Goal: Download file/media

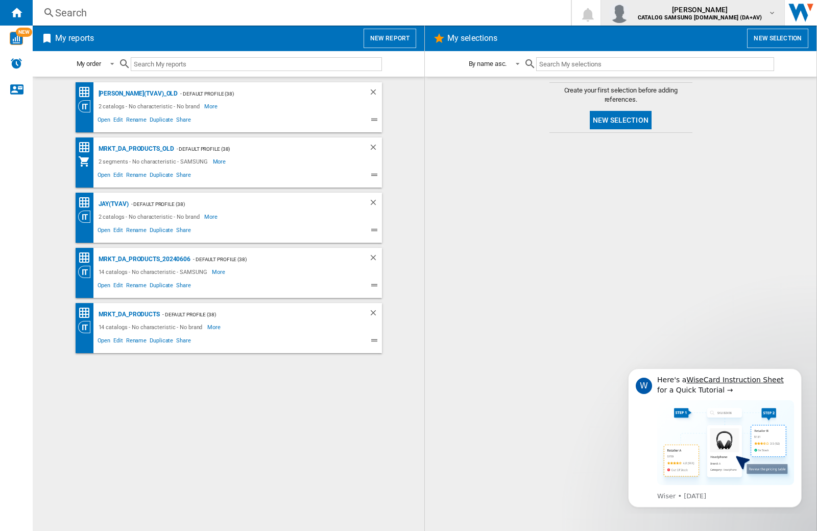
click at [630, 13] on img "button" at bounding box center [619, 13] width 20 height 20
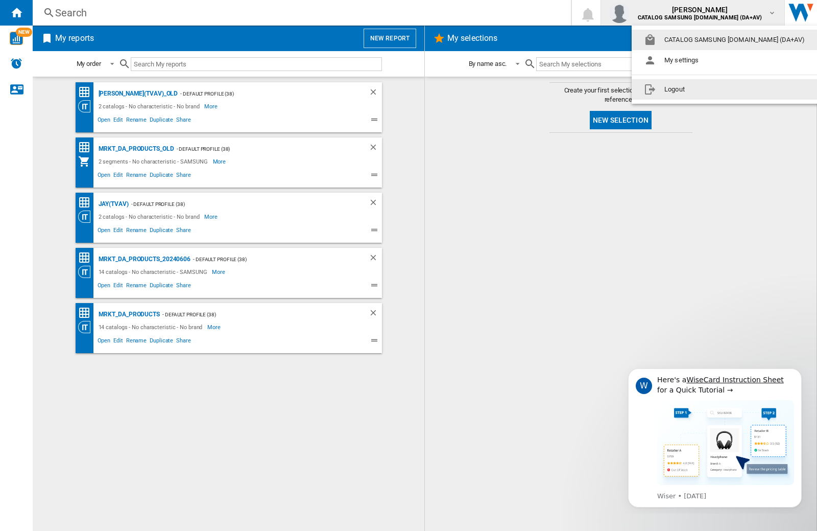
click at [710, 89] on button "Logout" at bounding box center [726, 89] width 189 height 20
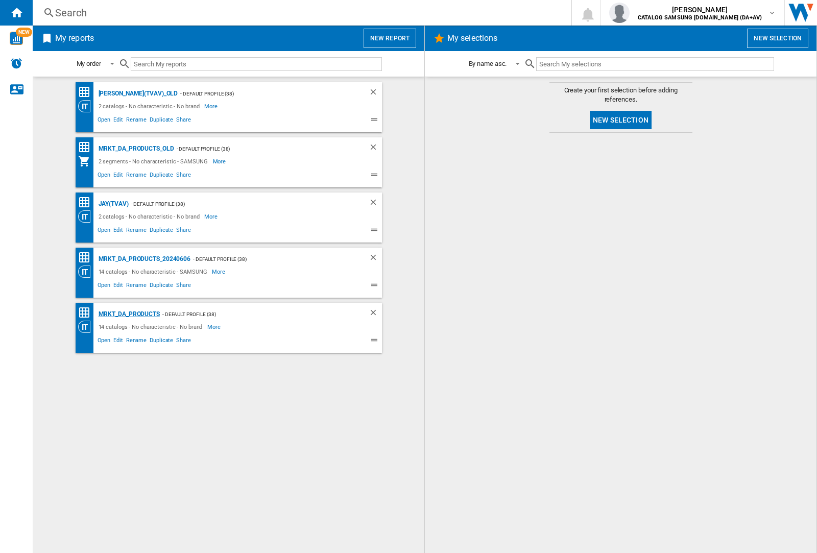
click at [129, 314] on div "MRKT_DA_PRODUCTS" at bounding box center [128, 314] width 64 height 13
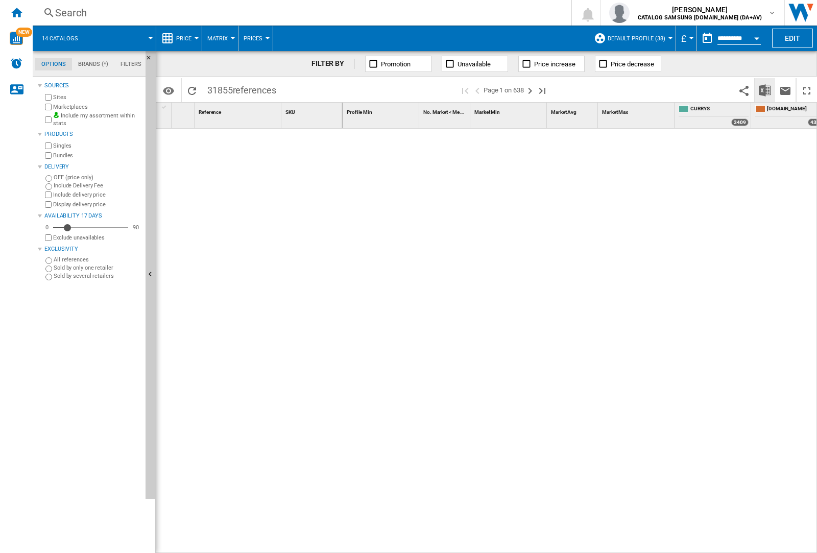
click at [764, 89] on img "Download in Excel" at bounding box center [765, 90] width 12 height 12
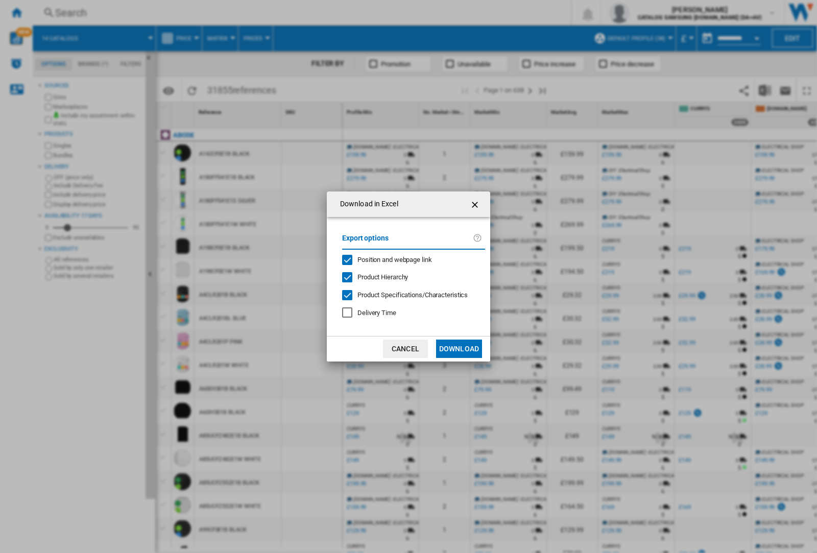
click at [388, 259] on span "Position and webpage link" at bounding box center [394, 260] width 75 height 8
click at [459, 349] on button "Download" at bounding box center [459, 349] width 46 height 18
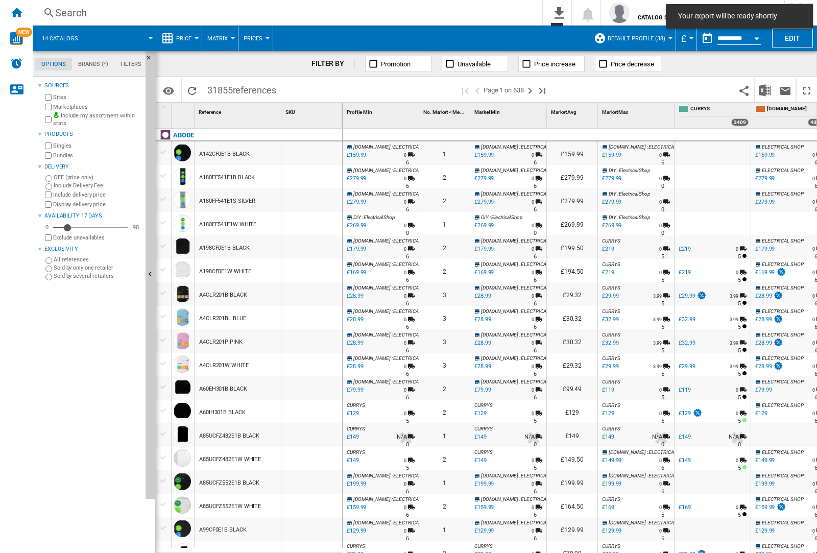
click at [318, 175] on div at bounding box center [311, 176] width 61 height 23
